Goal: Navigation & Orientation: Find specific page/section

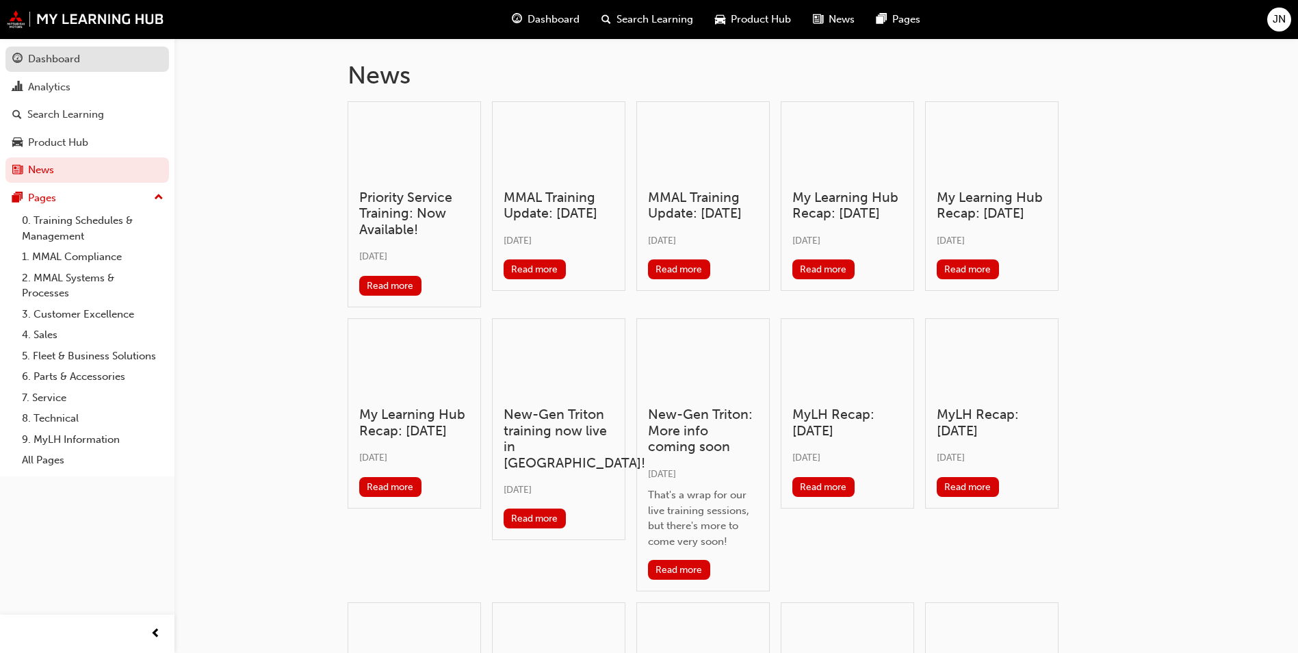
click at [48, 62] on div "Dashboard" at bounding box center [54, 59] width 52 height 16
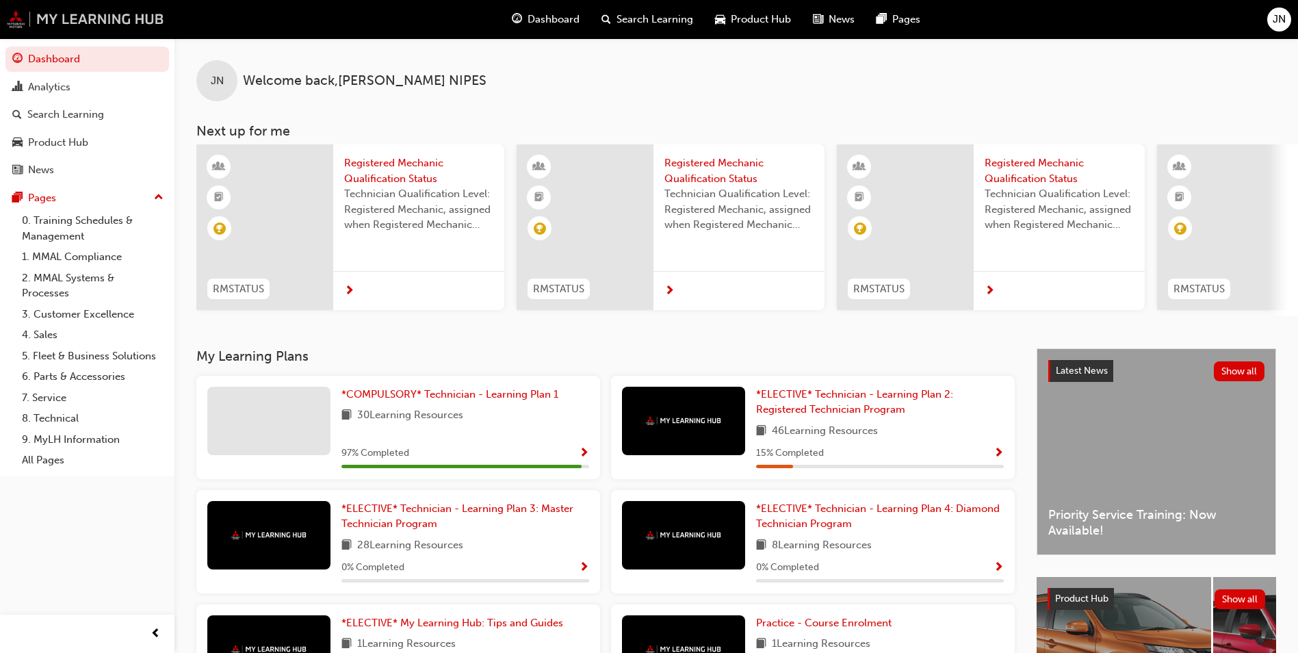
click at [129, 16] on img at bounding box center [85, 19] width 157 height 18
click at [63, 14] on img at bounding box center [85, 19] width 157 height 18
